Goal: Task Accomplishment & Management: Manage account settings

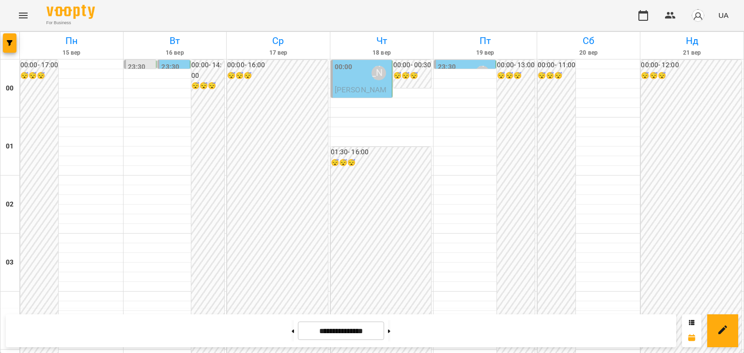
scroll to position [1047, 0]
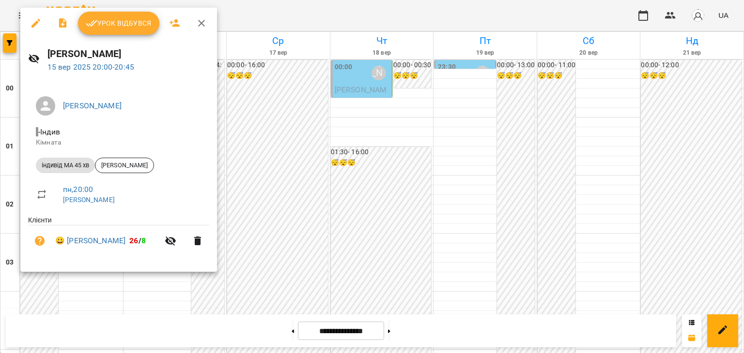
click at [291, 268] on div at bounding box center [372, 176] width 744 height 353
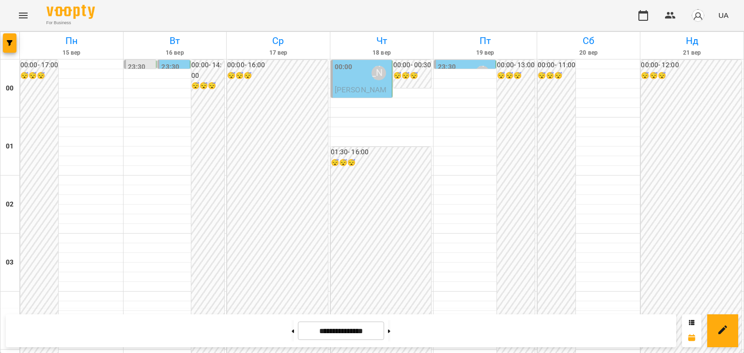
scroll to position [1144, 0]
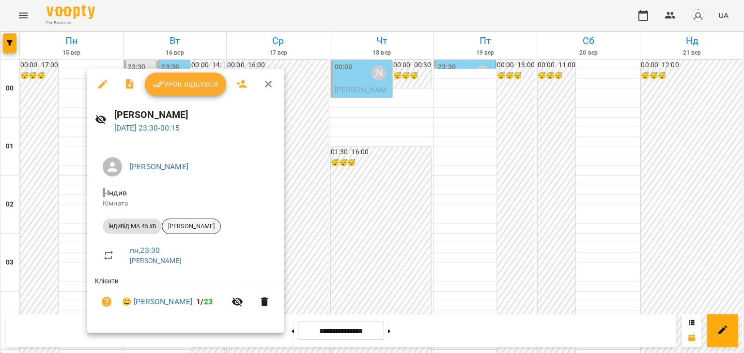
click at [211, 226] on span "[PERSON_NAME]" at bounding box center [191, 226] width 58 height 9
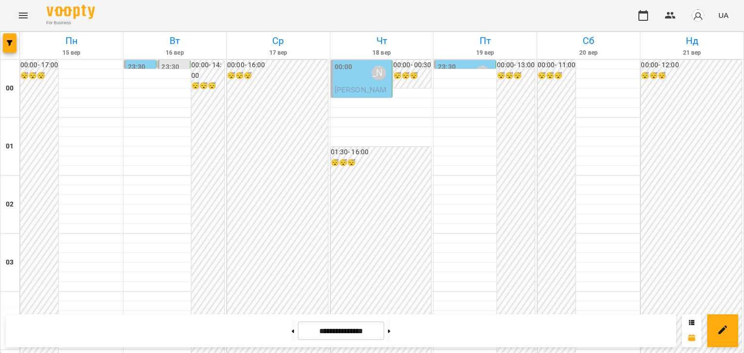
scroll to position [1144, 0]
click at [390, 330] on icon at bounding box center [389, 332] width 2 height 4
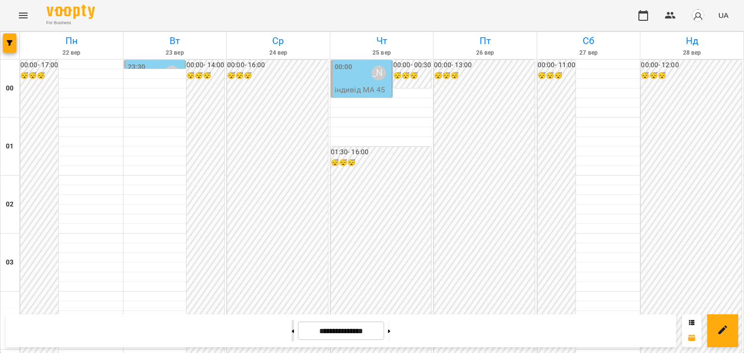
click at [291, 332] on icon at bounding box center [292, 332] width 2 height 4
type input "**********"
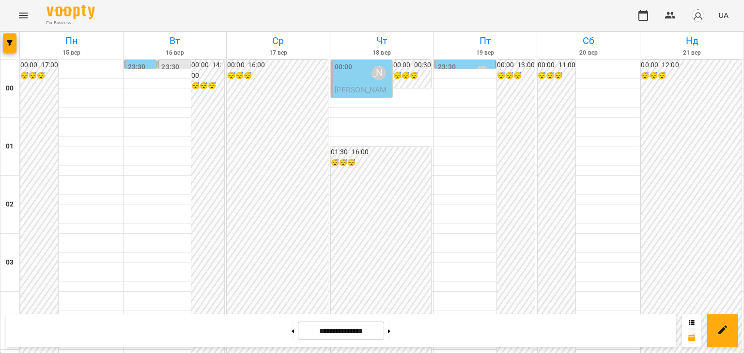
scroll to position [612, 0]
